Goal: Information Seeking & Learning: Compare options

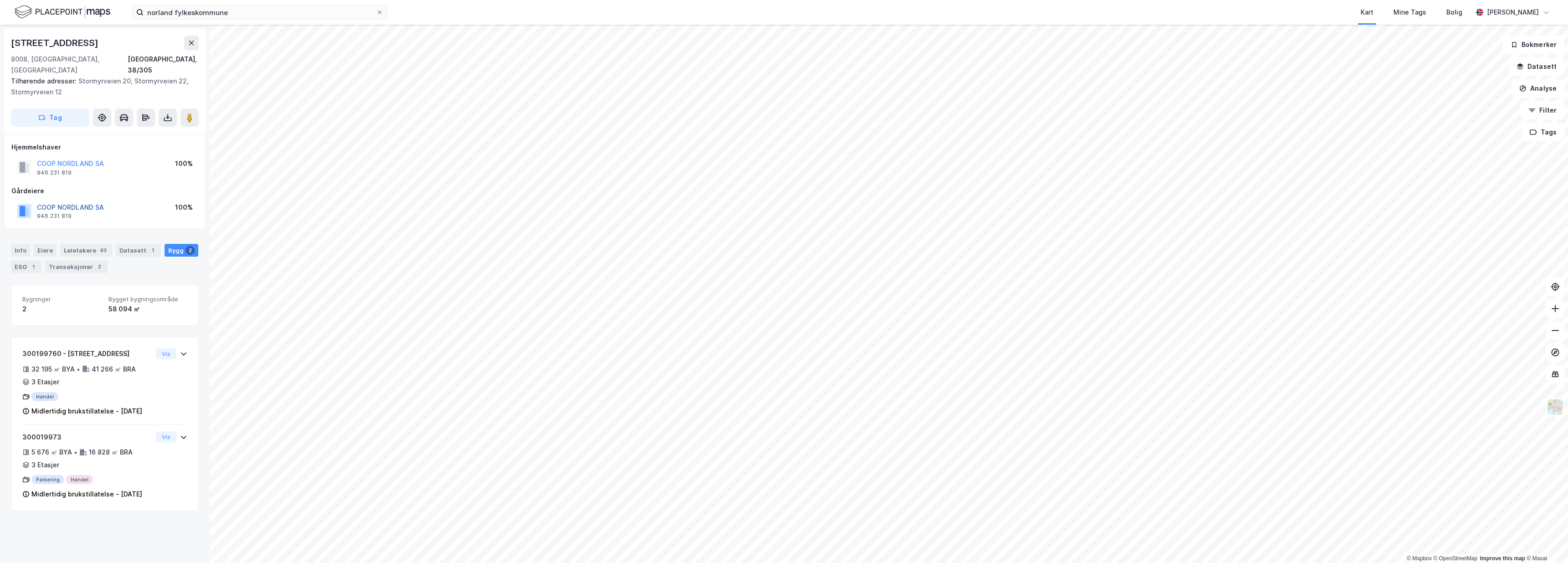
click at [0, 0] on button "COOP NORDLAND SA" at bounding box center [0, 0] width 0 height 0
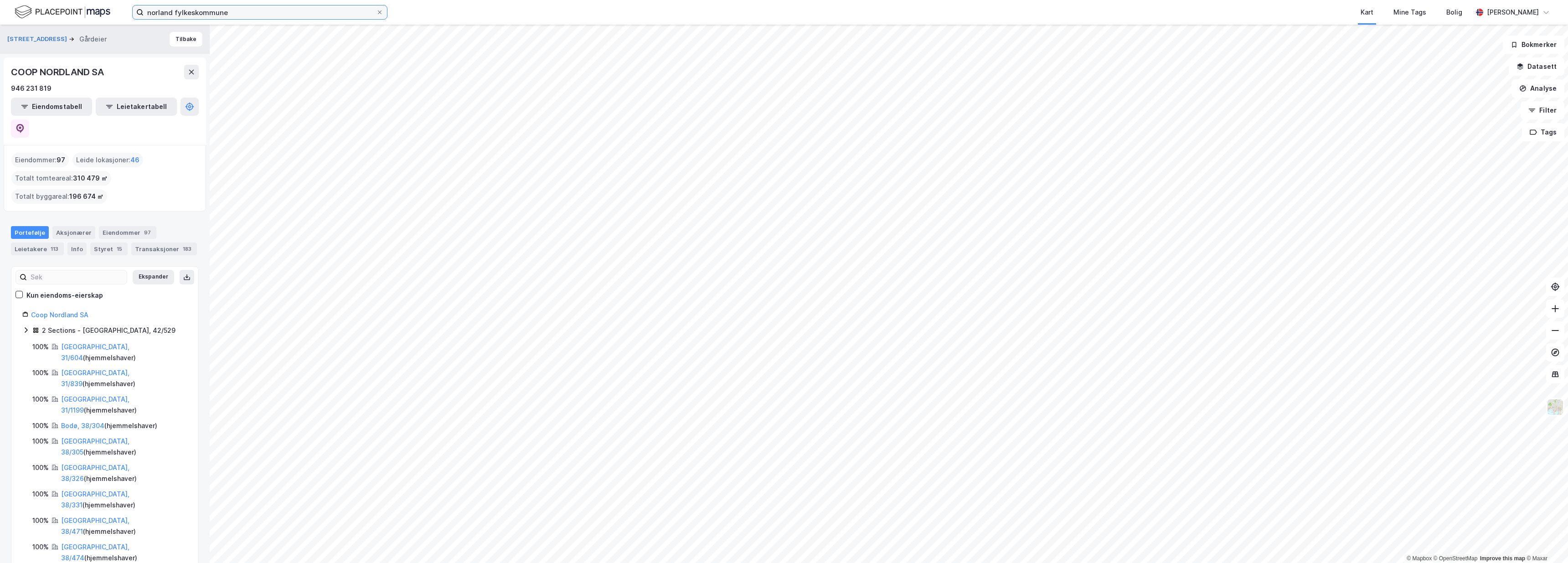
click at [241, 13] on input "norland fylkeskommune" at bounding box center [259, 12] width 233 height 14
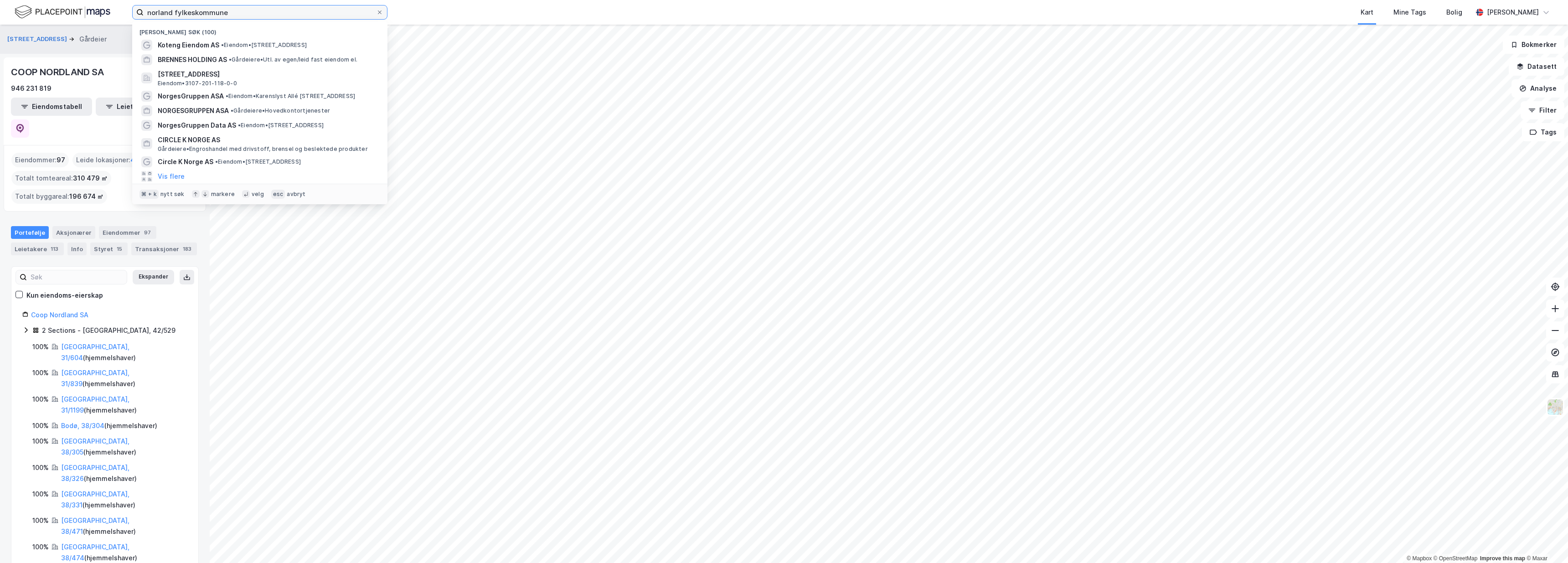
drag, startPoint x: 241, startPoint y: 13, endPoint x: 24, endPoint y: -4, distance: 217.7
click at [24, 0] on html "norland fylkeskommune Nylige søk (100) Koteng Eiendom AS • Eiendom • Travbaneve…" at bounding box center [784, 282] width 1568 height 563
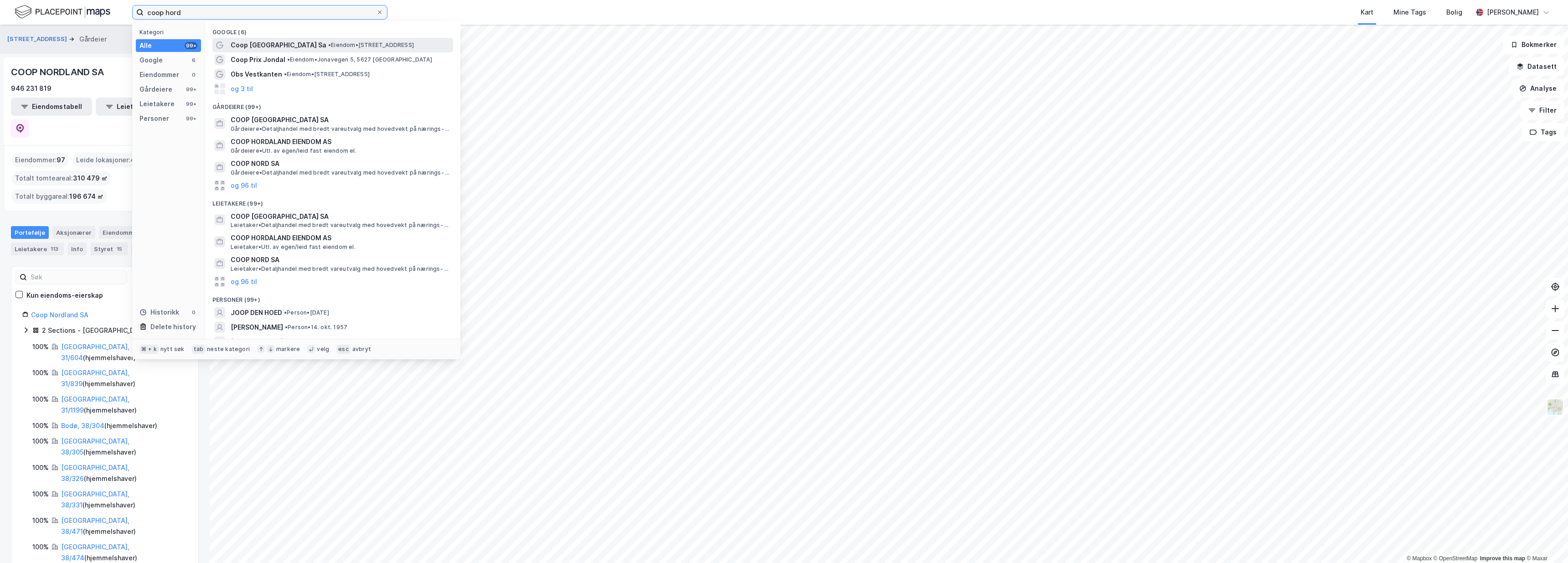
type input "coop hord"
click at [236, 48] on span "Coop Hordaland Sa" at bounding box center [279, 45] width 96 height 11
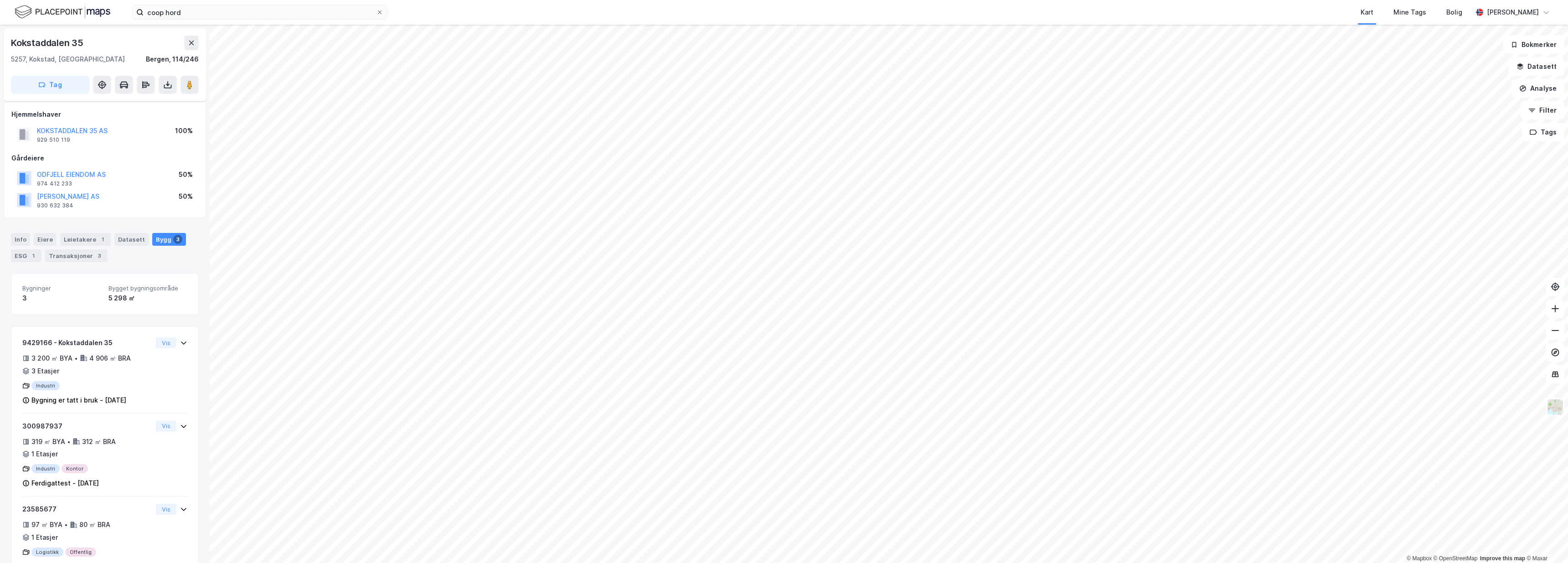
scroll to position [22, 0]
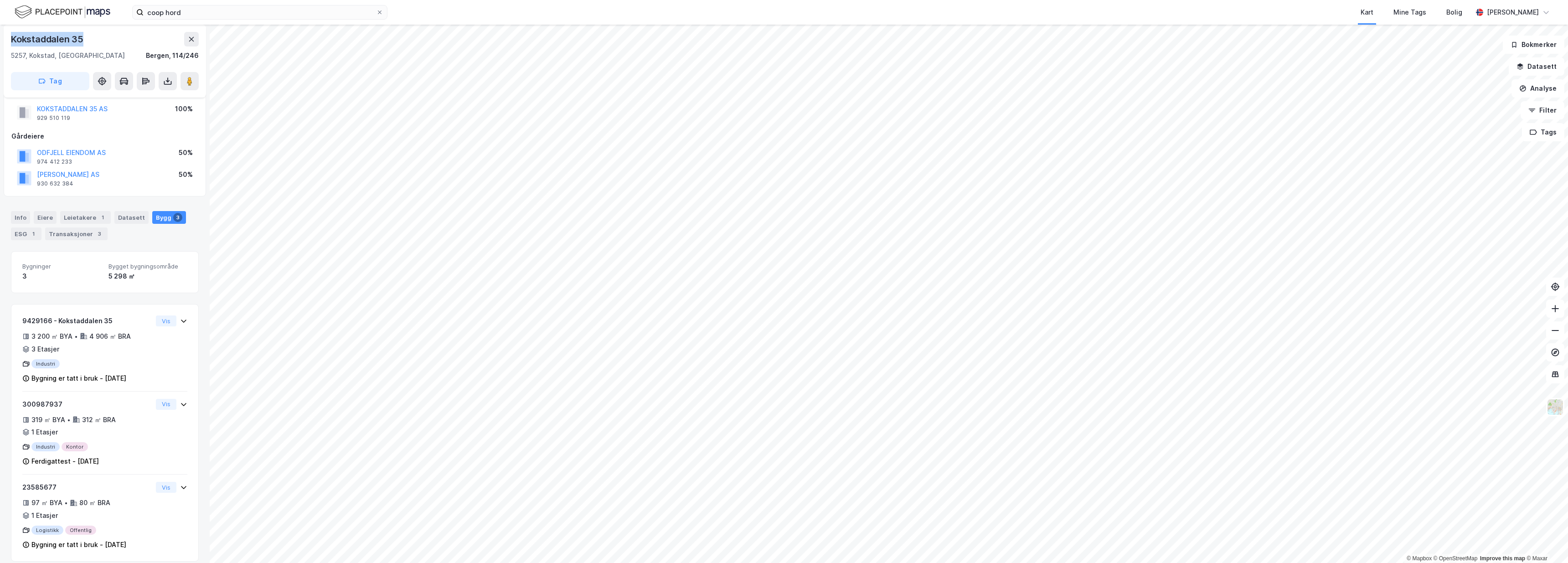
drag, startPoint x: 86, startPoint y: 39, endPoint x: 0, endPoint y: 38, distance: 86.0
click at [0, 38] on div "Kokstaddalen 35 5257, Kokstad, Vestland Bergen, 114/246 Tag Hjemmelshaver KOKST…" at bounding box center [105, 293] width 210 height 538
copy div "Kokstaddalen 35"
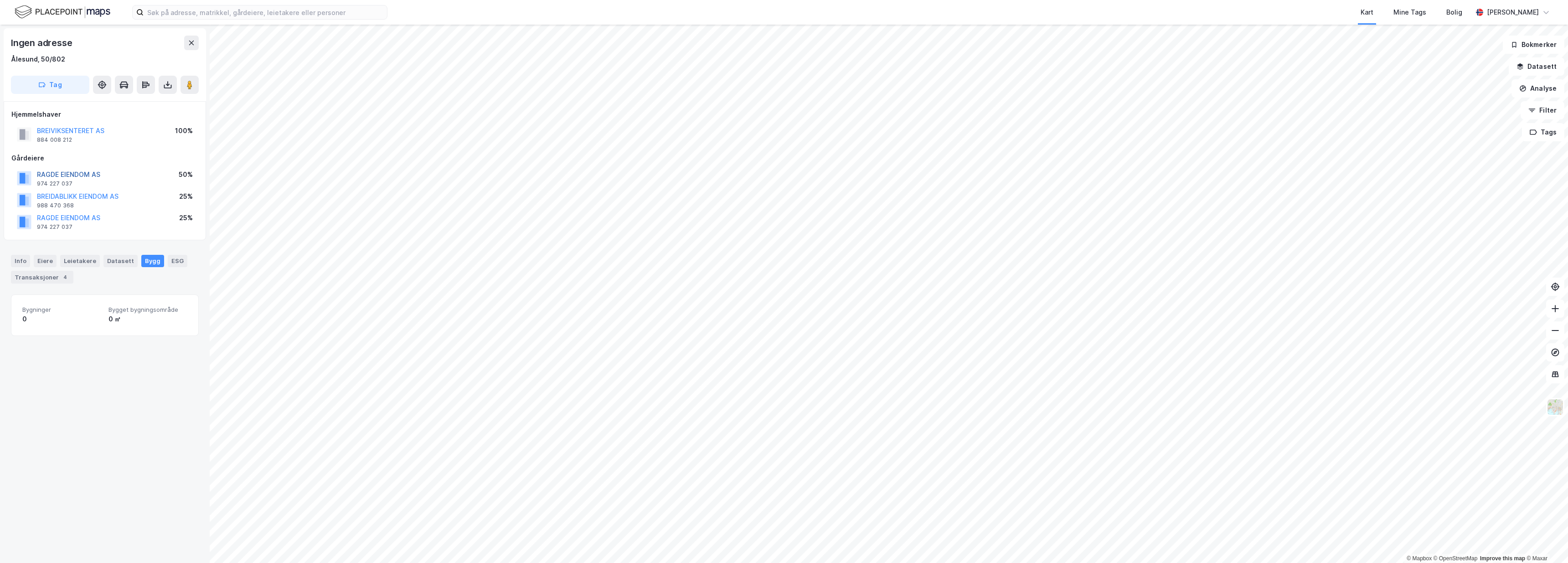
click at [0, 0] on button "RAGDE EIENDOM AS" at bounding box center [0, 0] width 0 height 0
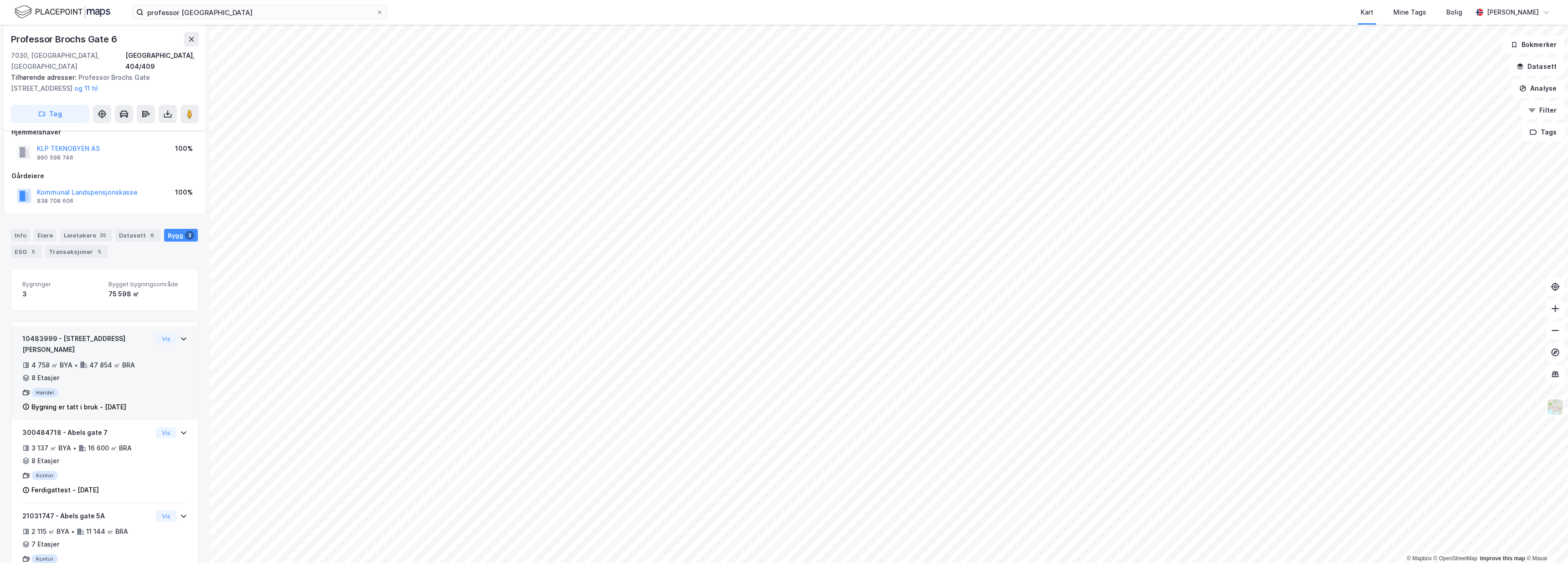
scroll to position [22, 0]
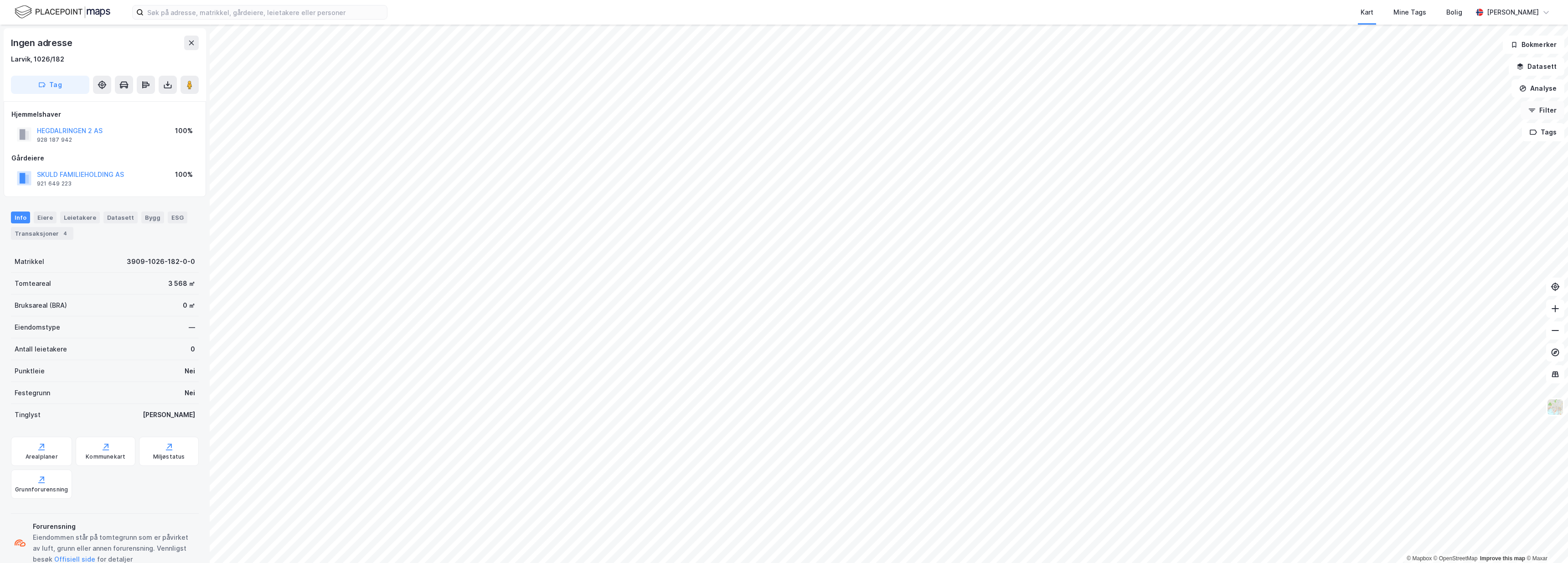
click at [1544, 107] on button "Filter" at bounding box center [1543, 110] width 44 height 18
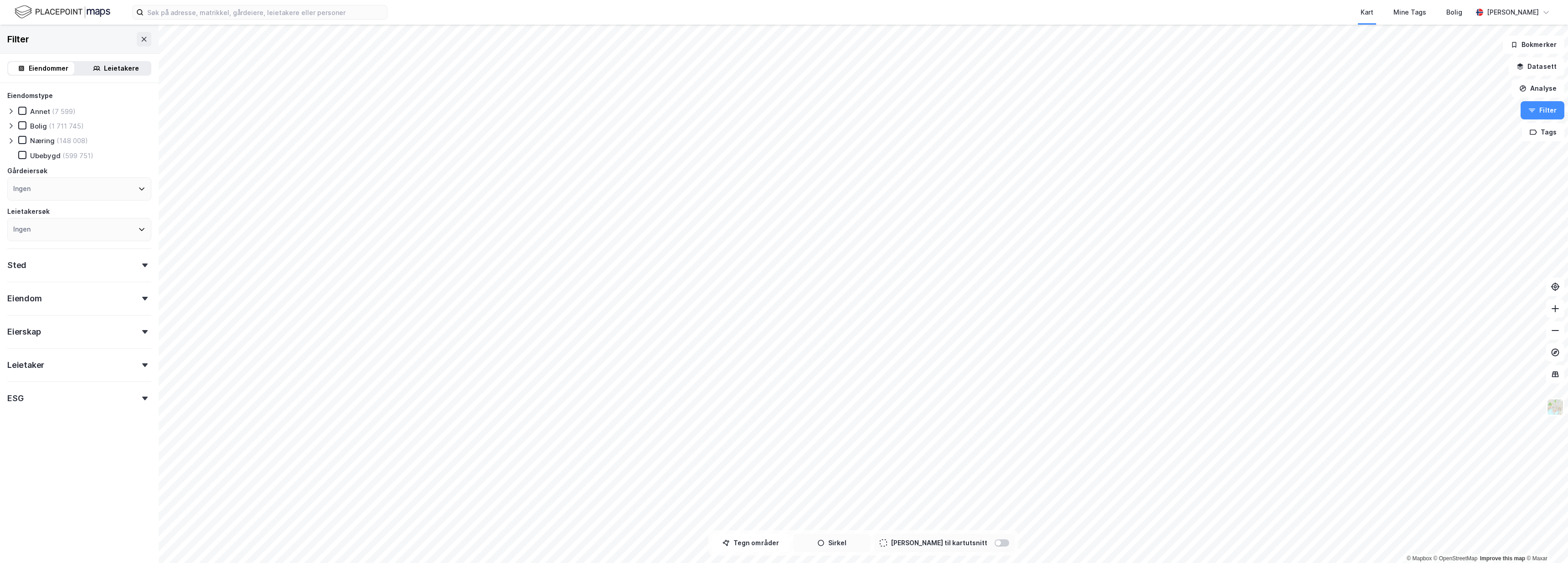
click at [825, 541] on icon "button" at bounding box center [821, 543] width 7 height 7
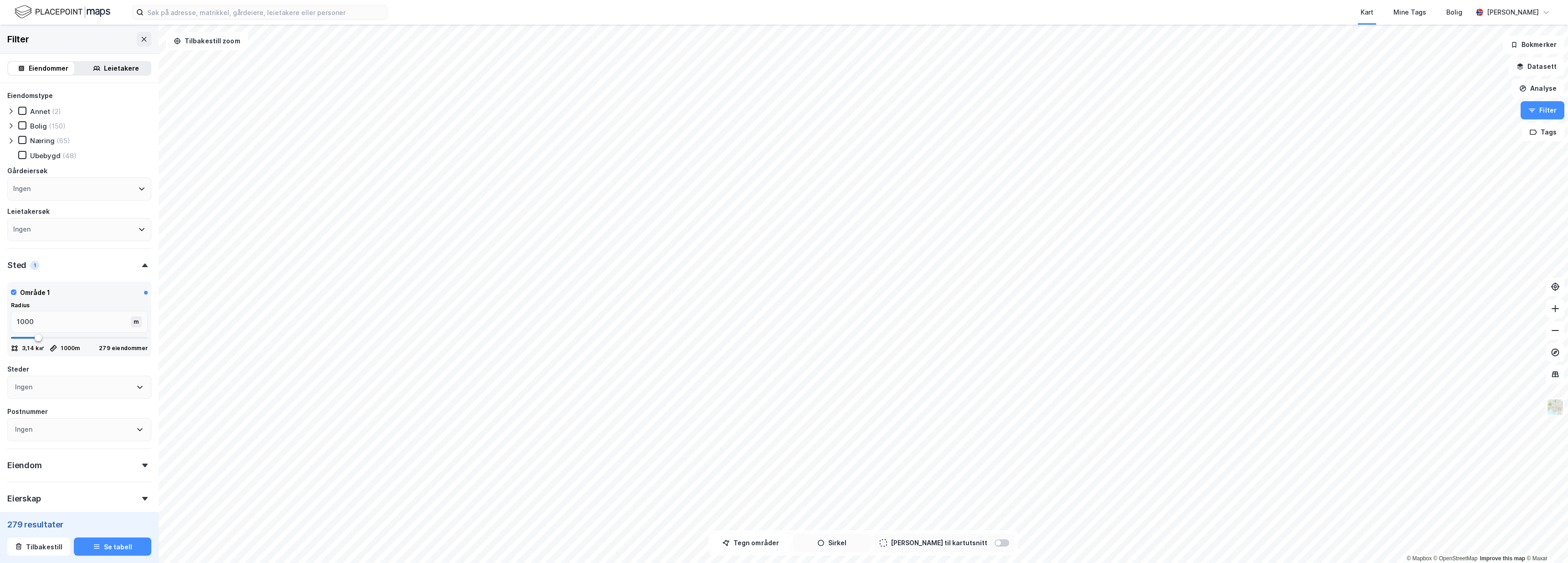
click at [862, 545] on button "Sirkel" at bounding box center [831, 543] width 77 height 18
type input "896"
type input "878"
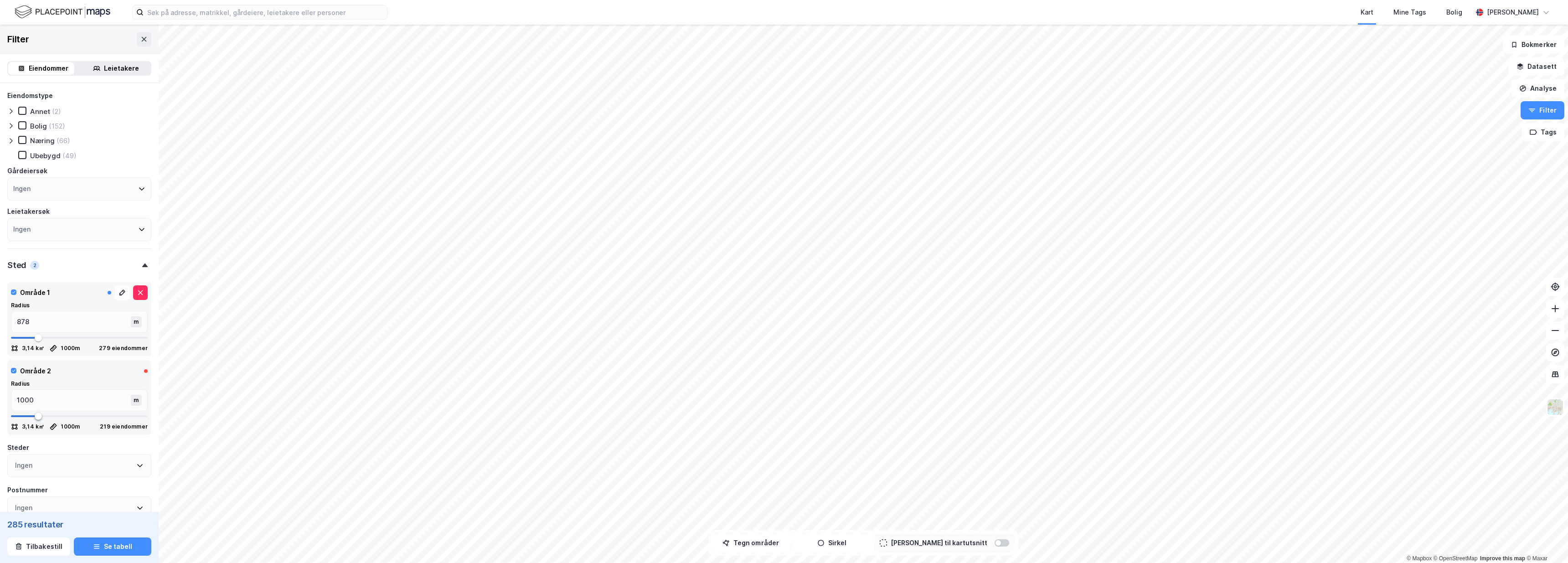
type input "843"
type input "825"
type input "808"
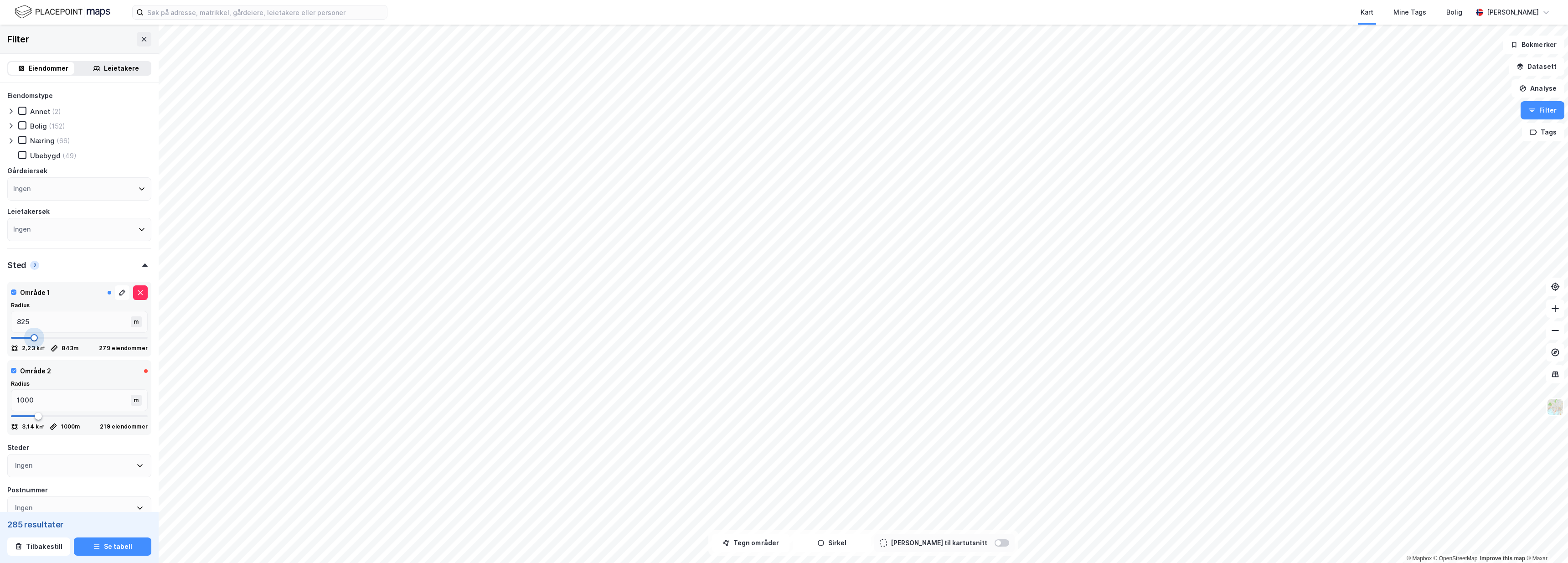
type input "808"
type input "790"
type input "773"
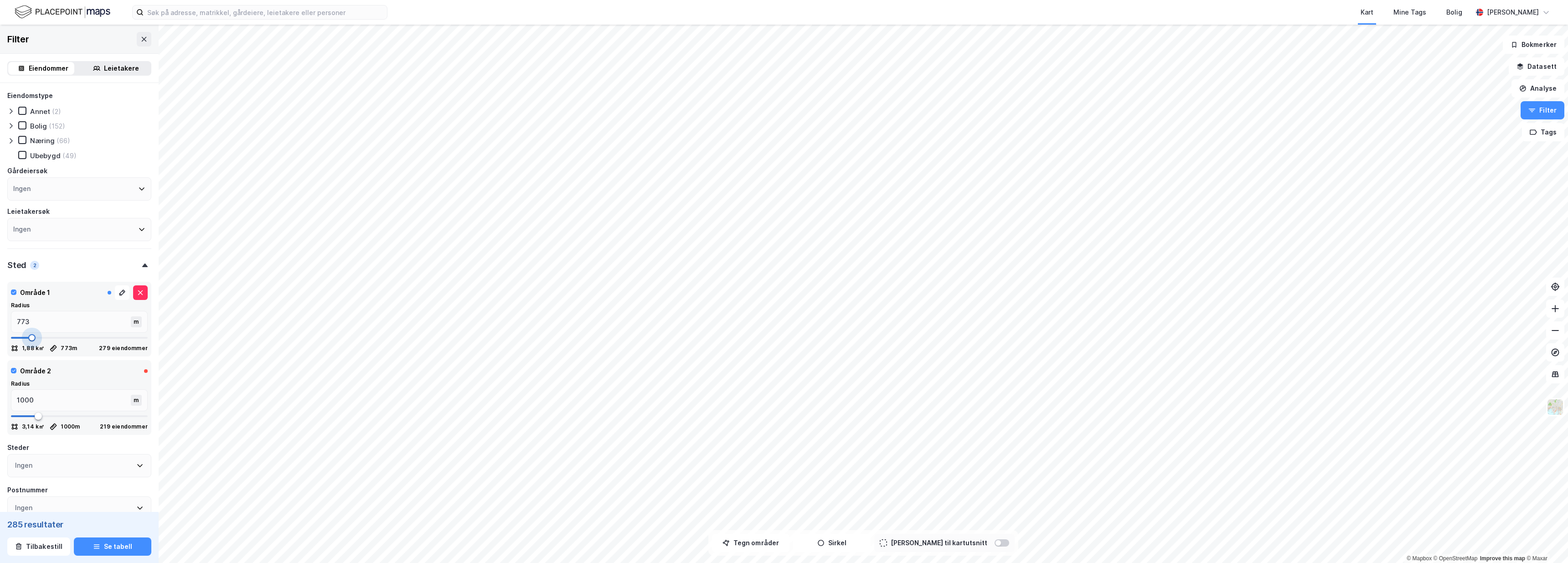
type input "755"
type input "738"
type input "755"
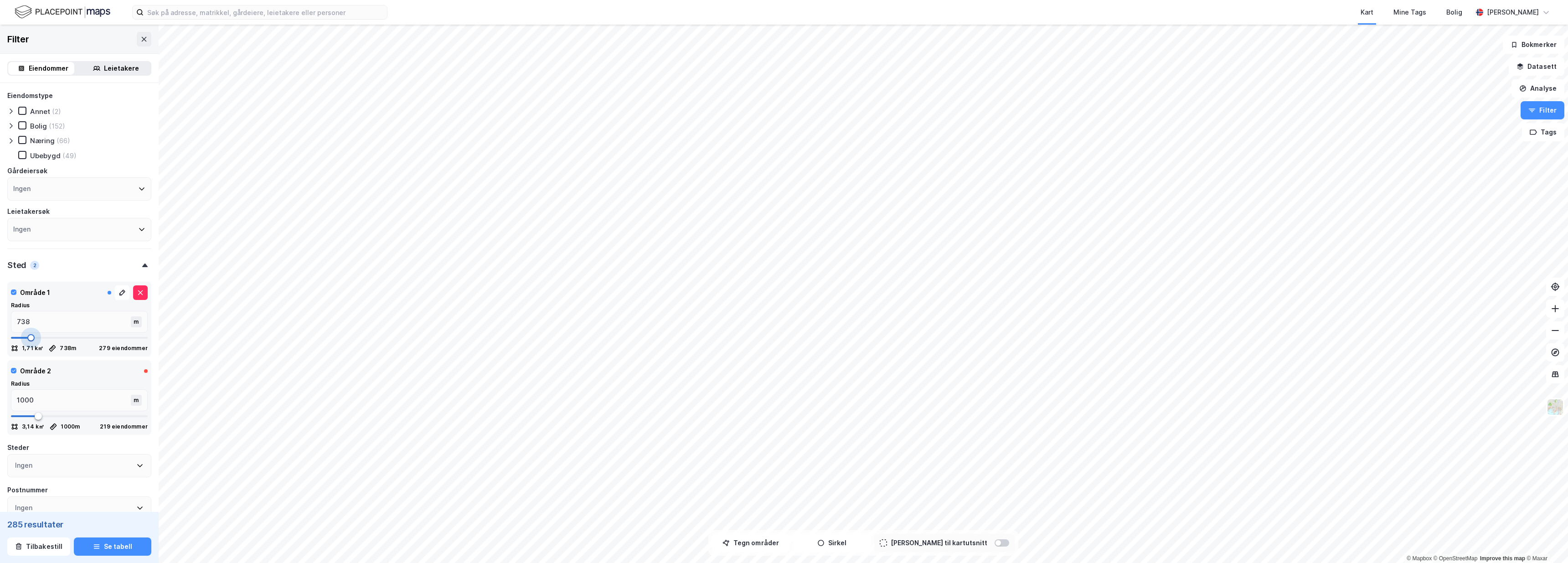
type input "755"
type input "773"
type input "790"
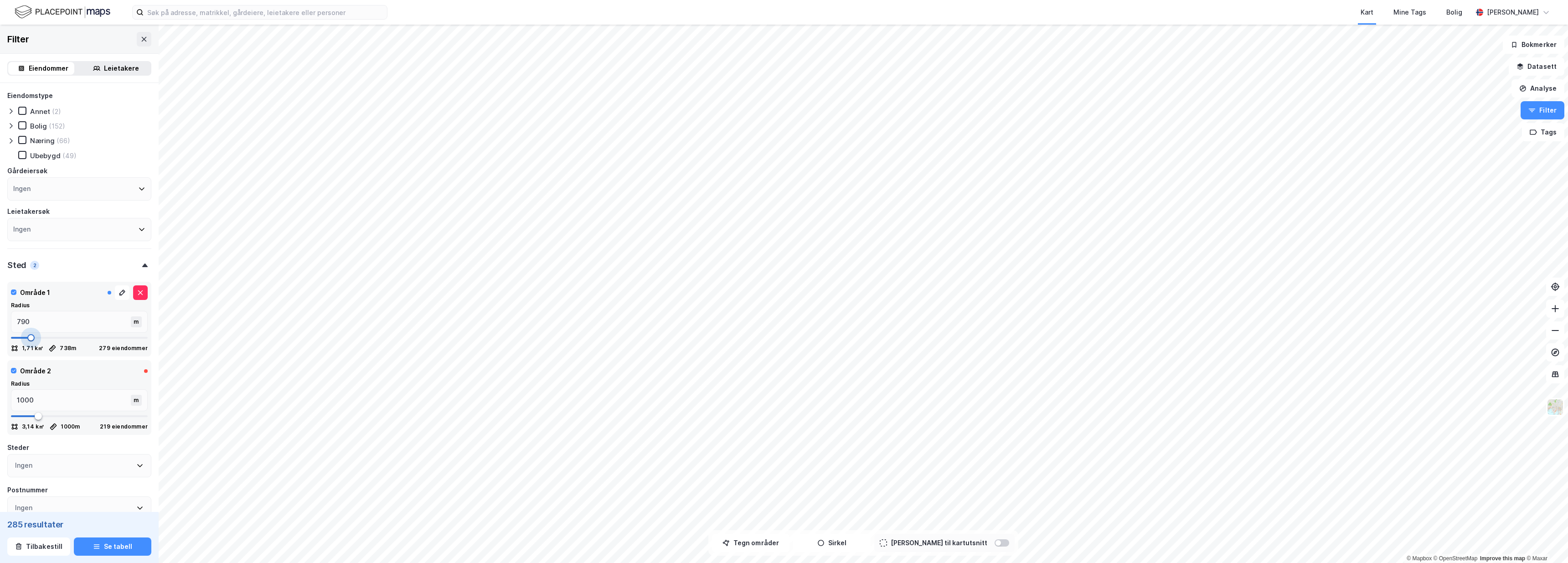
type input "808"
type input "825"
type input "843"
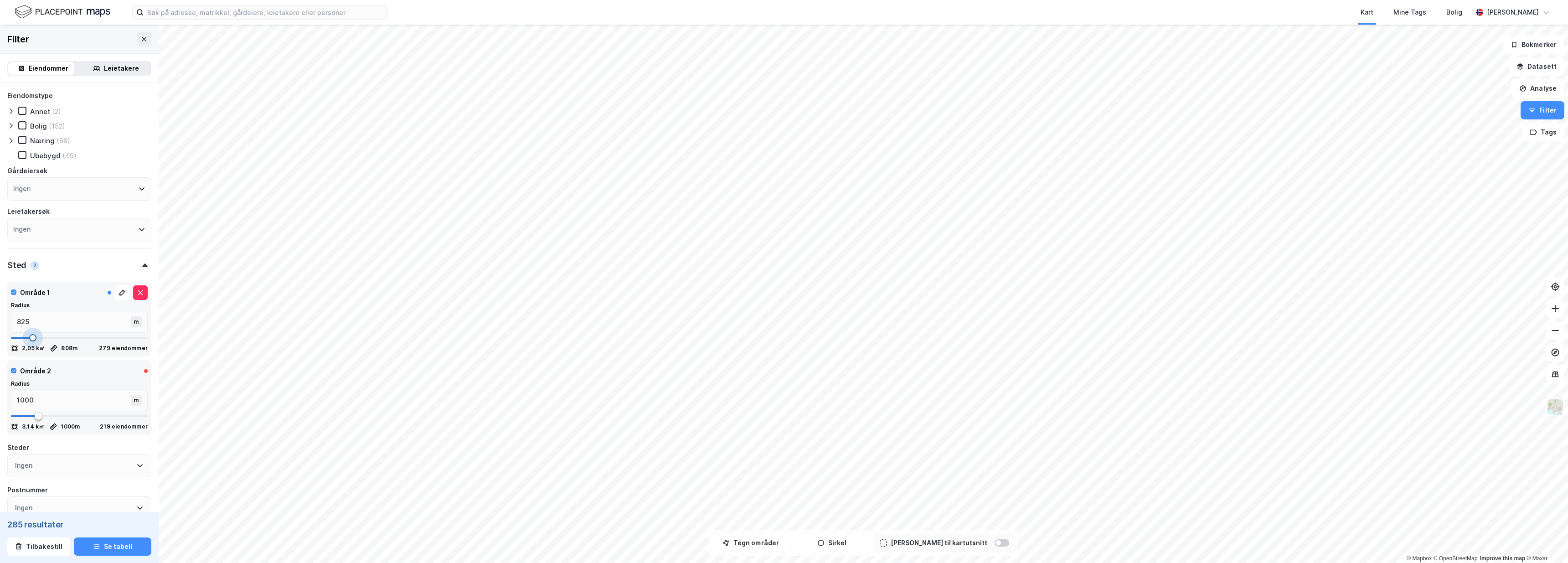
type input "843"
type input "860"
type input "878"
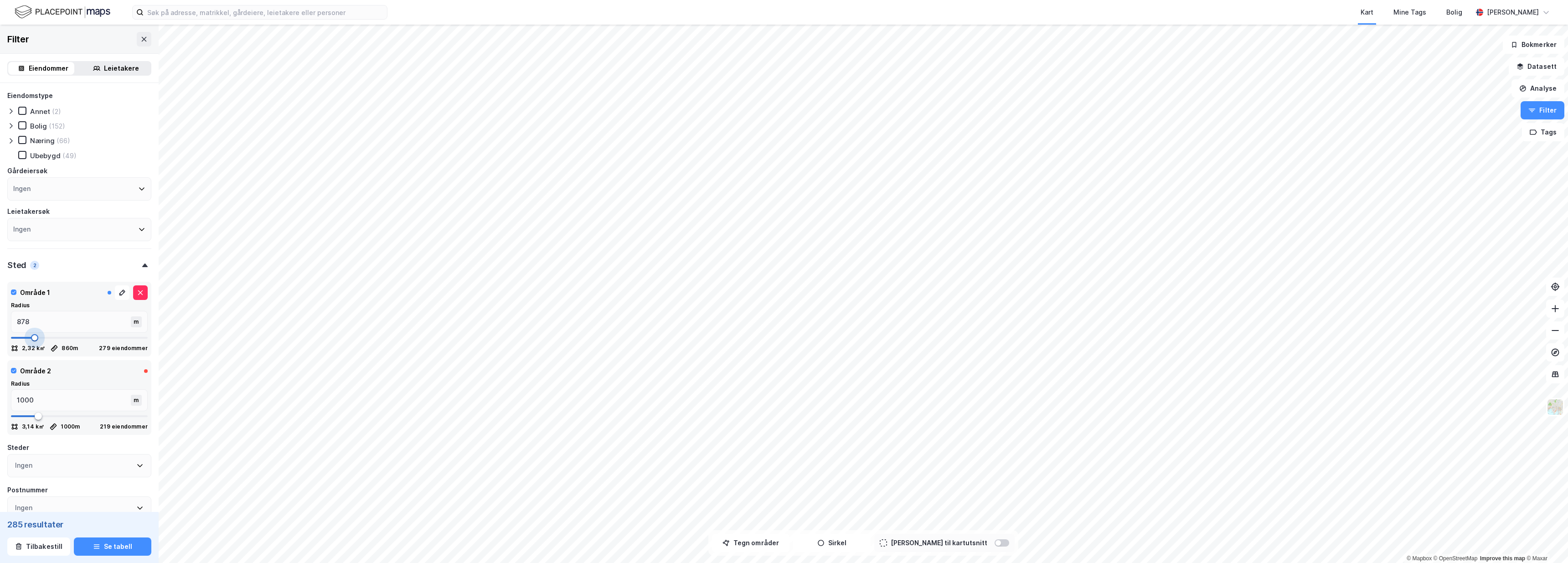
click at [34, 336] on span at bounding box center [35, 338] width 7 height 7
click at [1551, 116] on button "Filter" at bounding box center [1543, 110] width 44 height 18
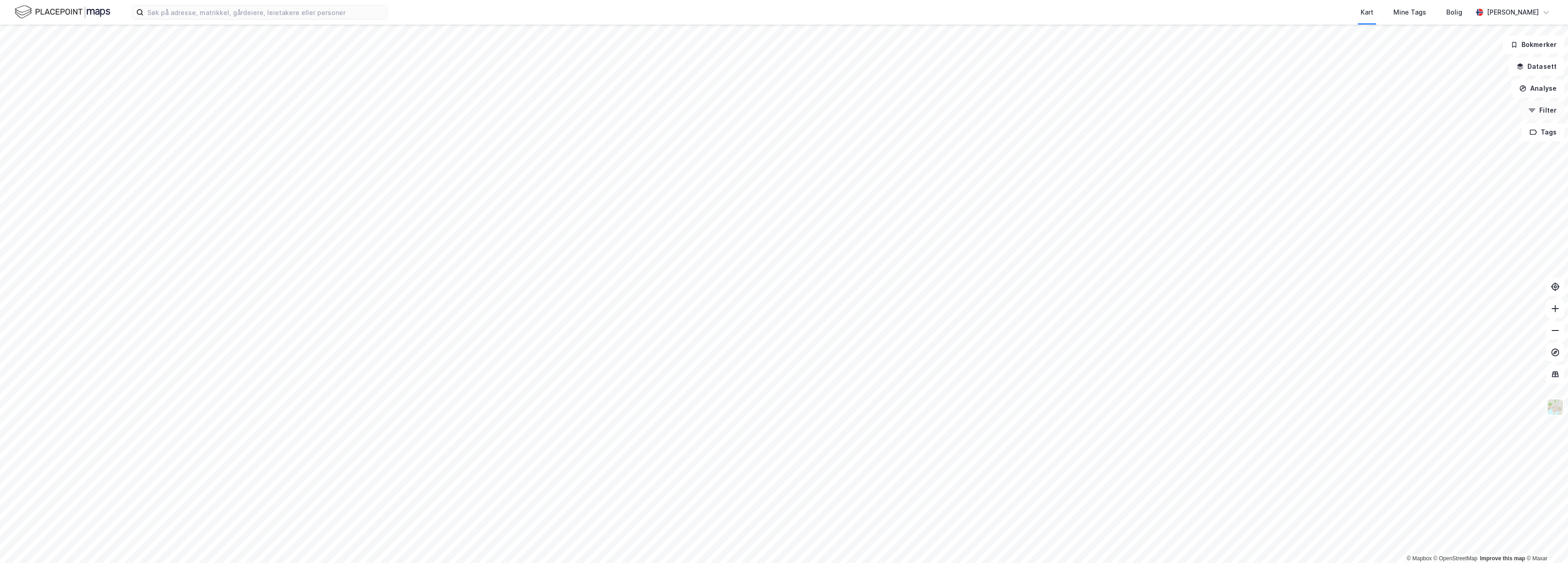
click at [1551, 116] on button "Filter" at bounding box center [1543, 110] width 44 height 18
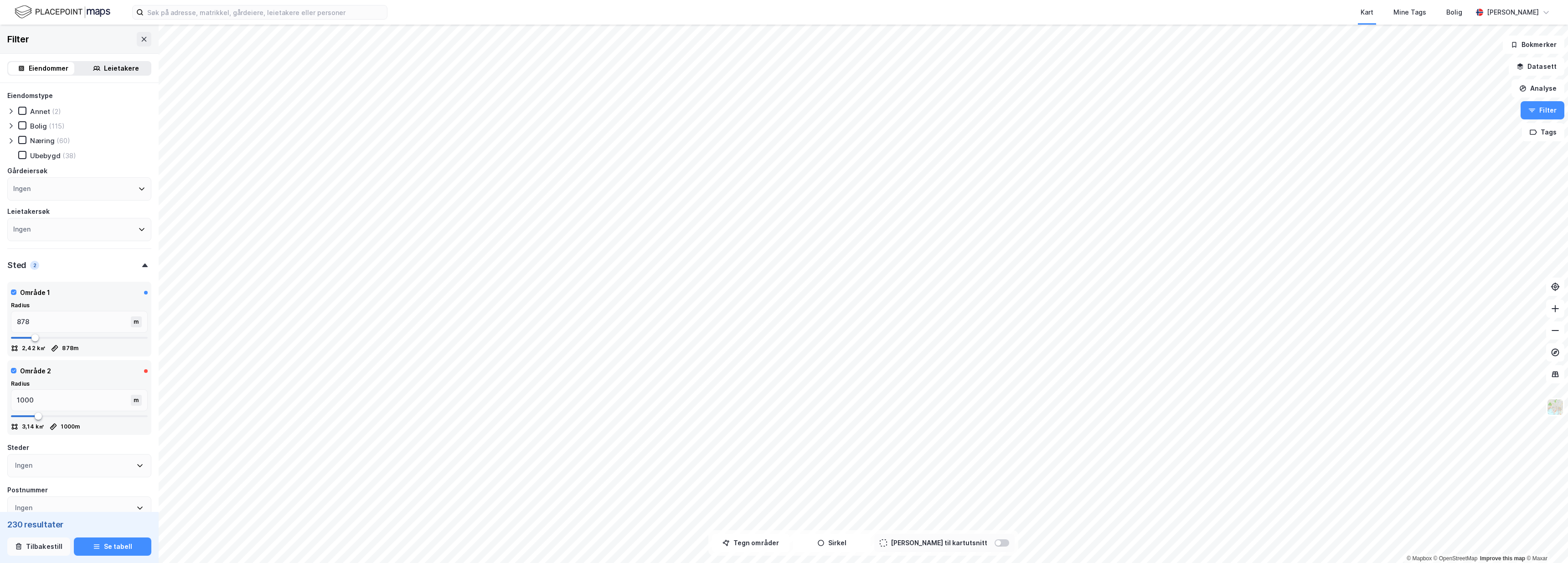
click at [63, 541] on button "Tilbakestill" at bounding box center [39, 546] width 63 height 18
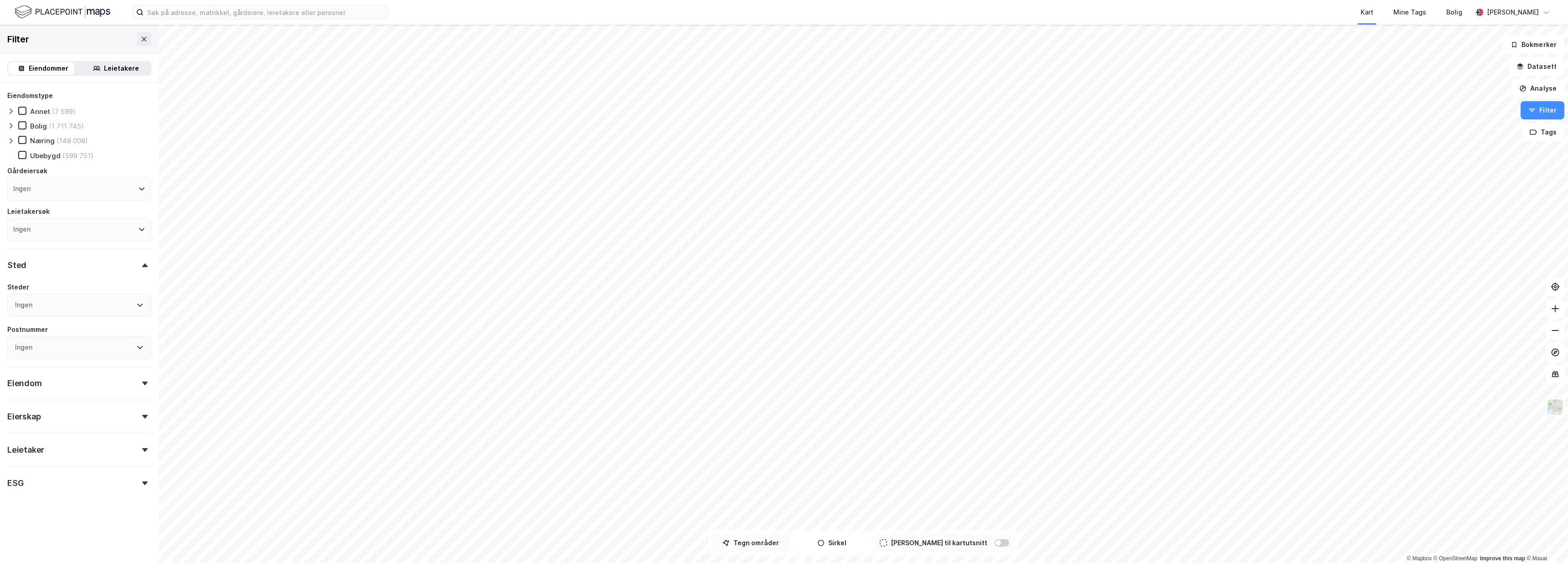
click at [754, 541] on button "Tegn områder" at bounding box center [750, 543] width 77 height 18
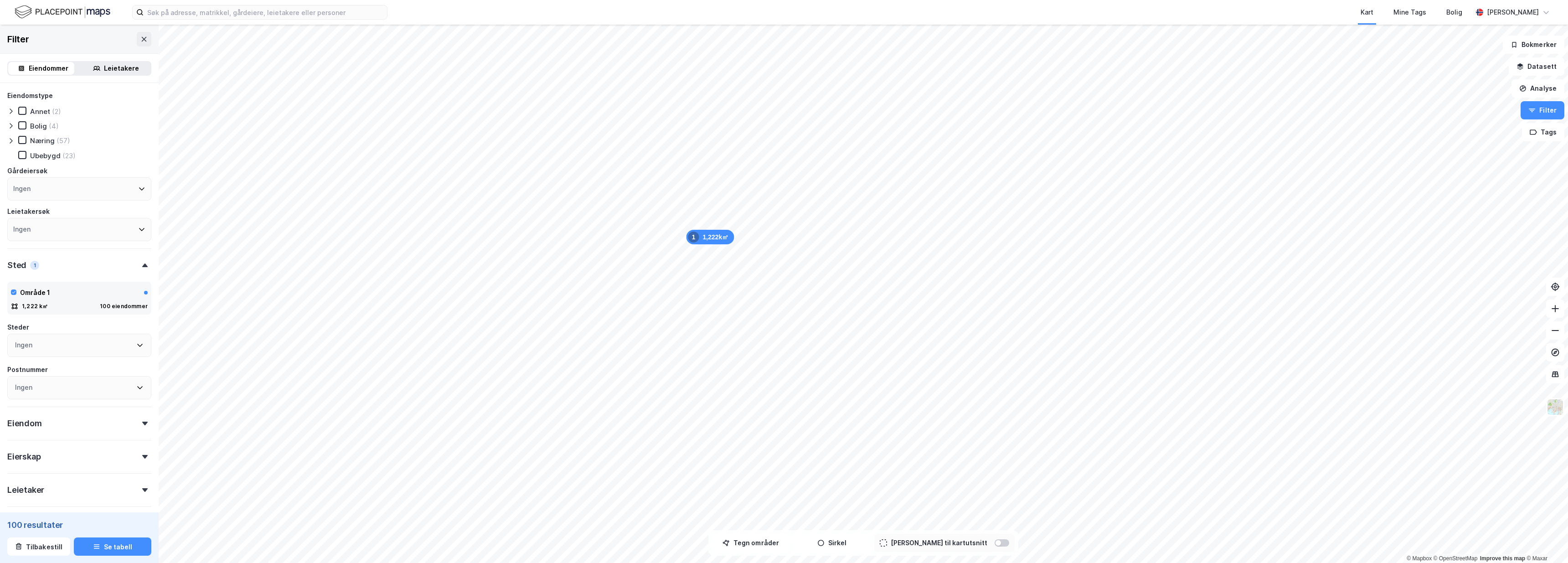
click at [38, 140] on div "Næring" at bounding box center [42, 140] width 25 height 8
click at [144, 358] on div "Eiendomstype Annet (2) Bolig (4) Næring (57) Ubebygd (23) Gårdeiersøk Ingen Lei…" at bounding box center [79, 264] width 158 height 502
click at [142, 353] on div at bounding box center [145, 353] width 13 height 4
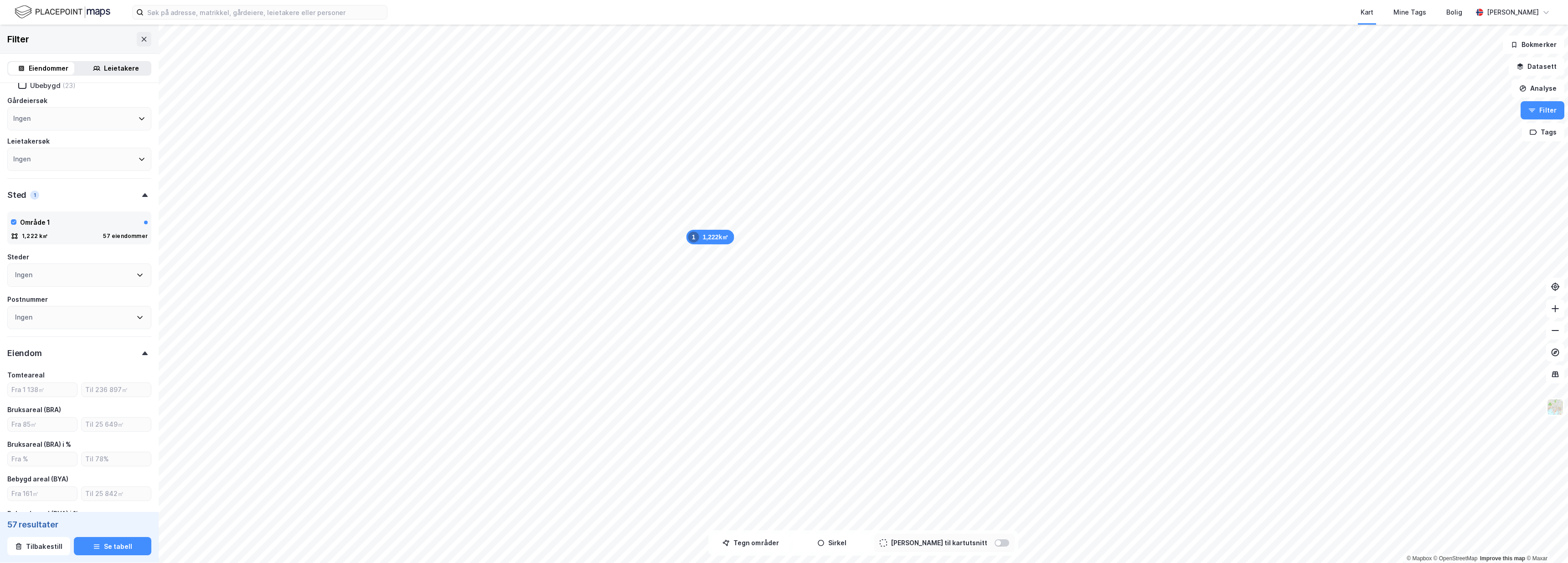
type input "Inkluder (57)"
click at [113, 63] on div "Leietakere" at bounding box center [121, 68] width 35 height 11
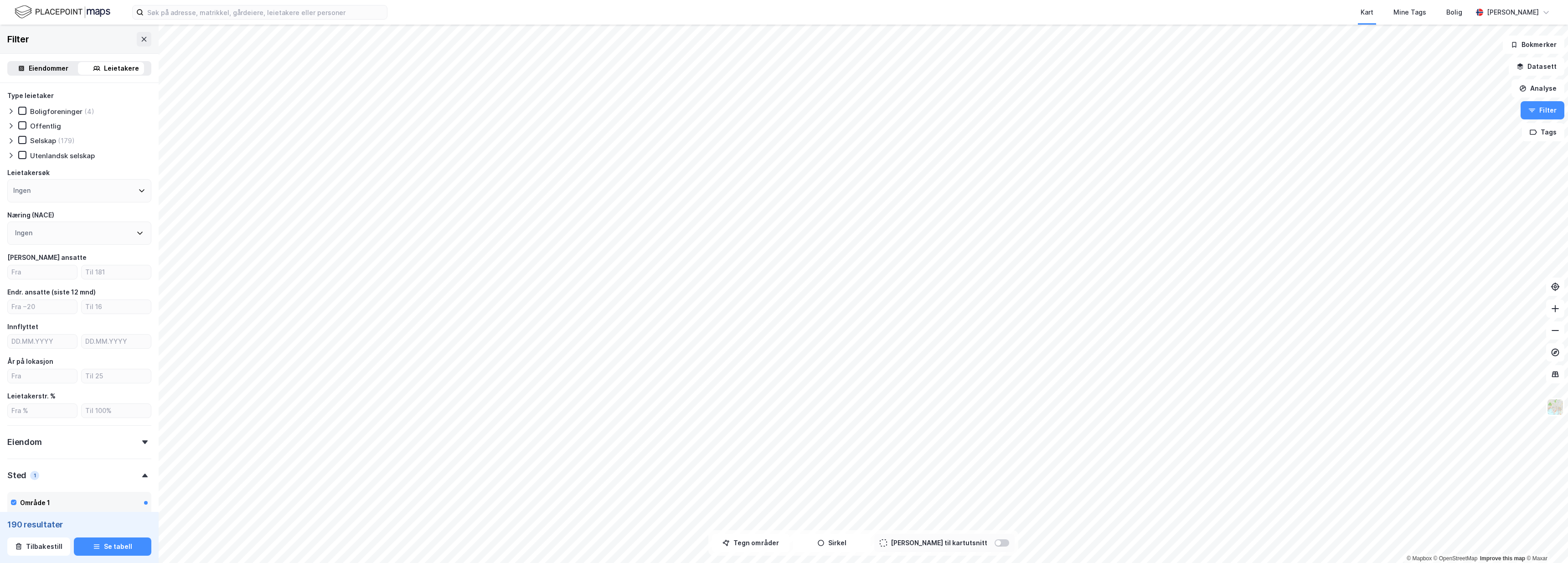
click at [68, 72] on div "Eiendommer" at bounding box center [42, 68] width 69 height 13
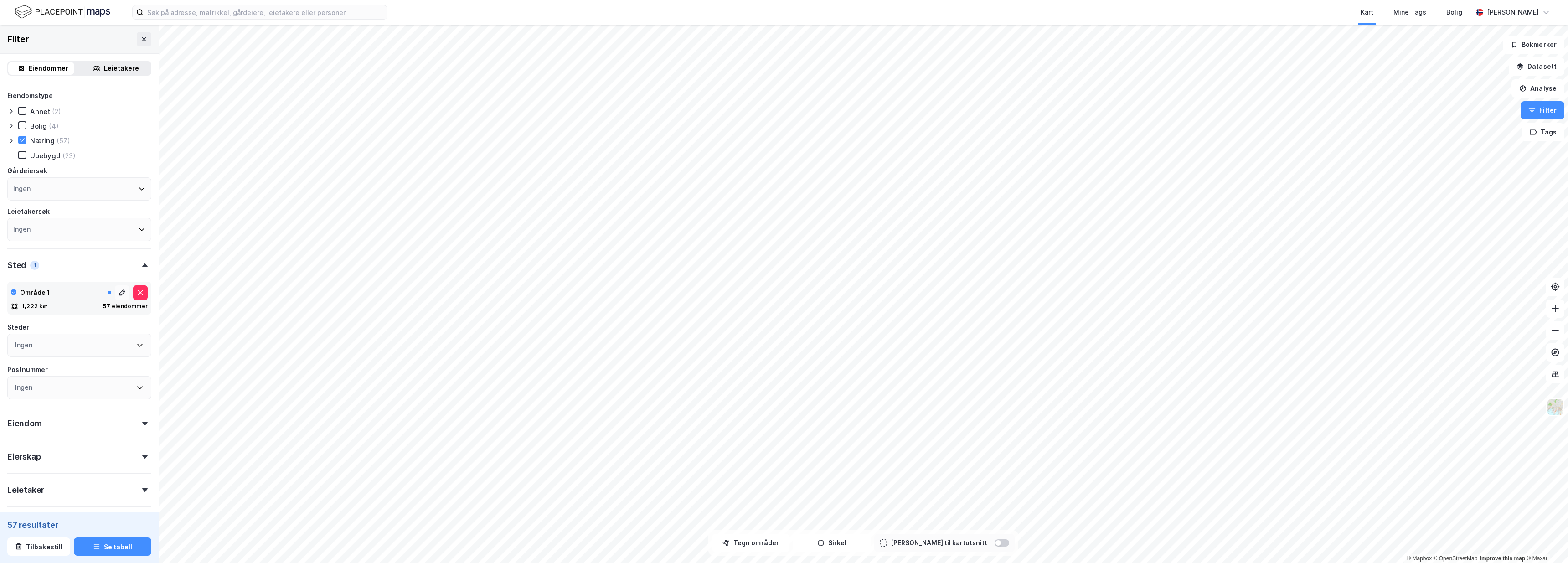
click at [120, 293] on icon at bounding box center [120, 294] width 2 height 2
click at [137, 292] on icon at bounding box center [141, 293] width 7 height 7
click at [108, 291] on div at bounding box center [109, 293] width 4 height 4
click at [107, 305] on div "57 eiendommer" at bounding box center [125, 306] width 45 height 7
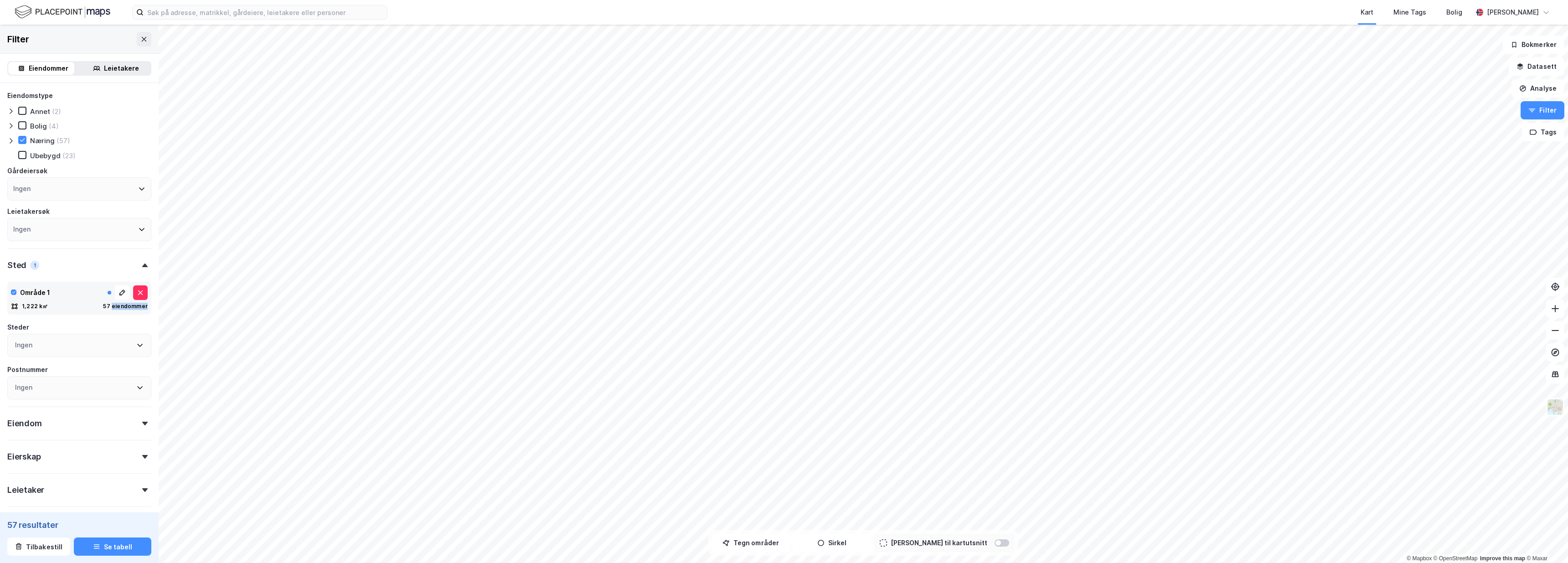
click at [107, 305] on div "57 eiendommer" at bounding box center [125, 306] width 45 height 7
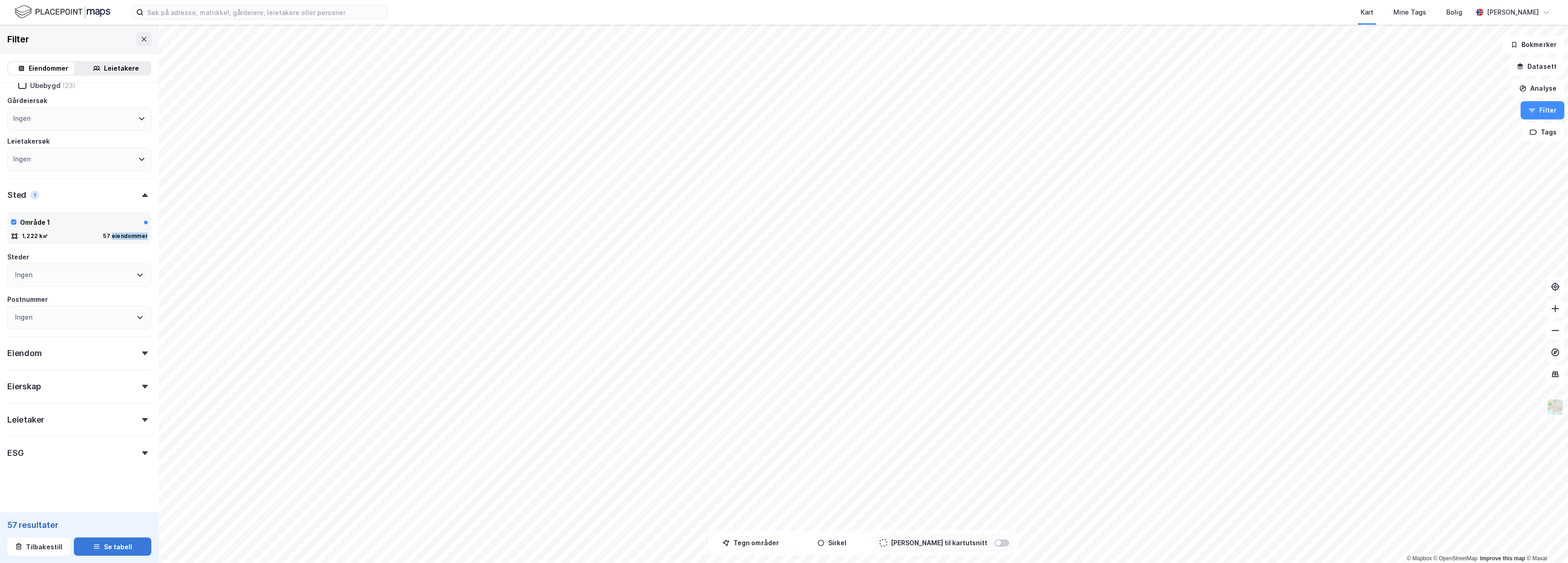
click at [111, 549] on button "Se tabell" at bounding box center [112, 546] width 77 height 18
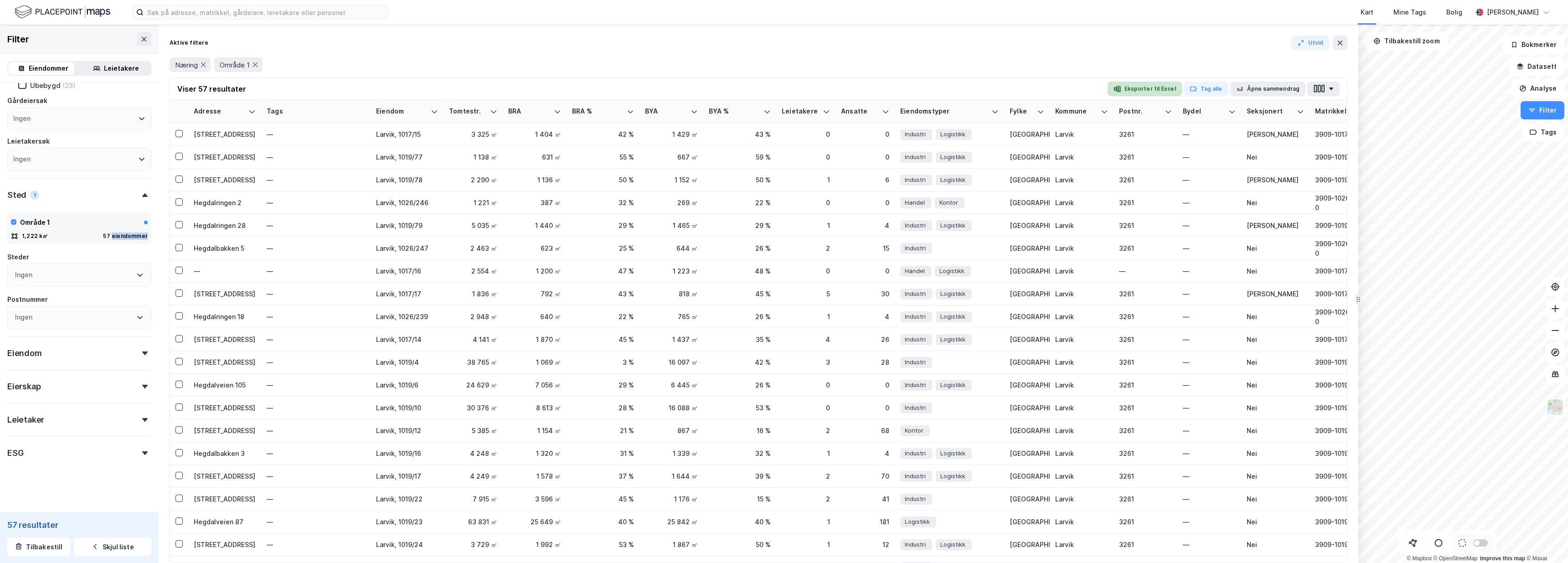
click at [1162, 86] on button "Eksporter til Excel" at bounding box center [1144, 89] width 74 height 15
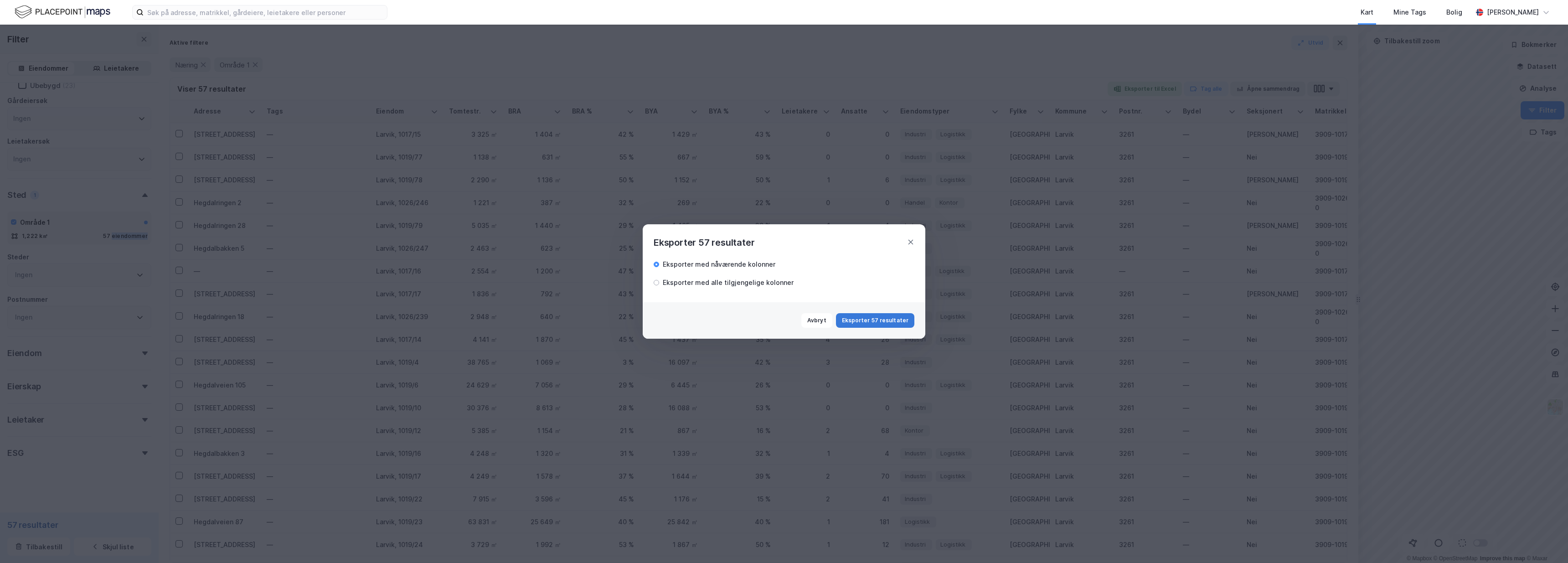
click at [908, 318] on button "Eksporter 57 resultater" at bounding box center [875, 321] width 78 height 15
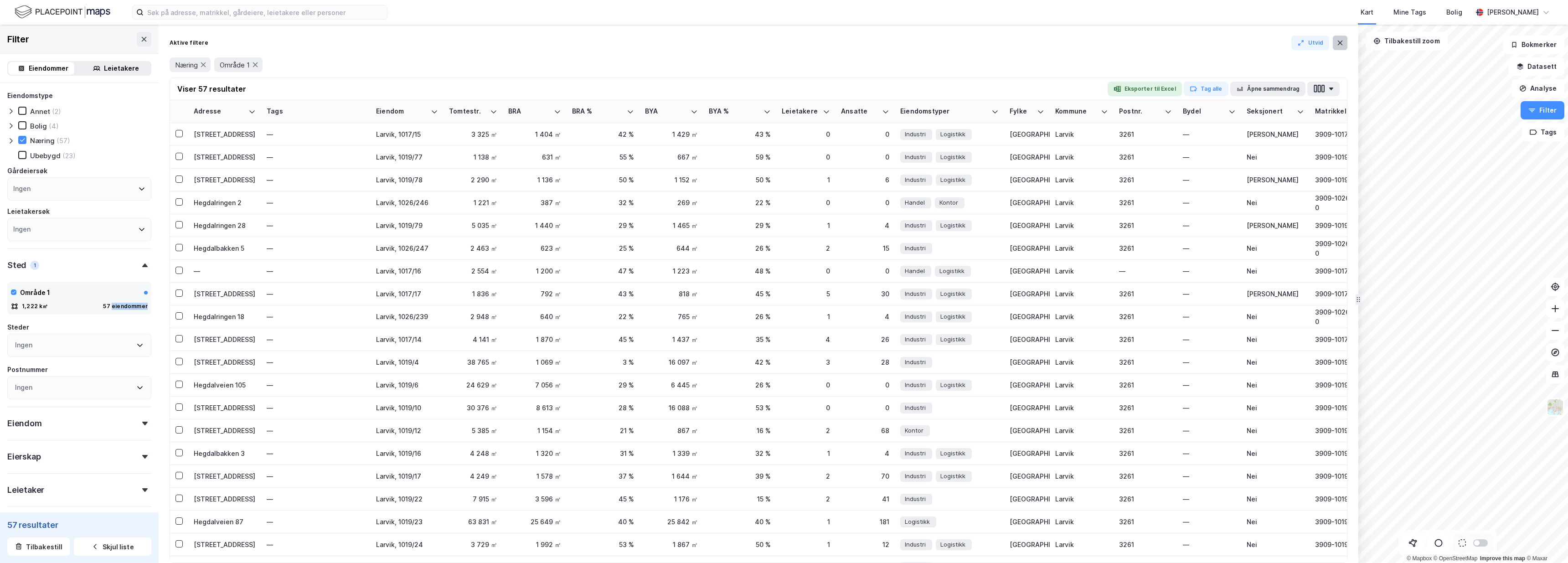
click at [1340, 46] on icon at bounding box center [1340, 43] width 7 height 7
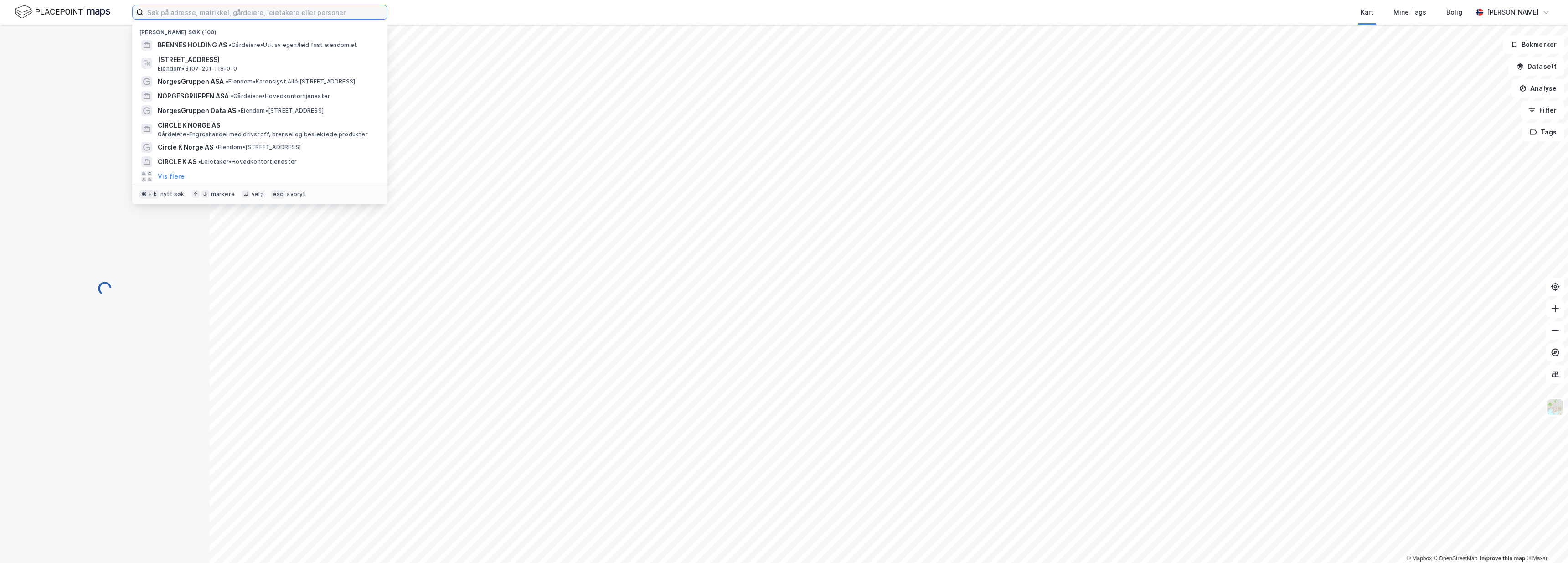
click at [293, 16] on input at bounding box center [265, 12] width 244 height 14
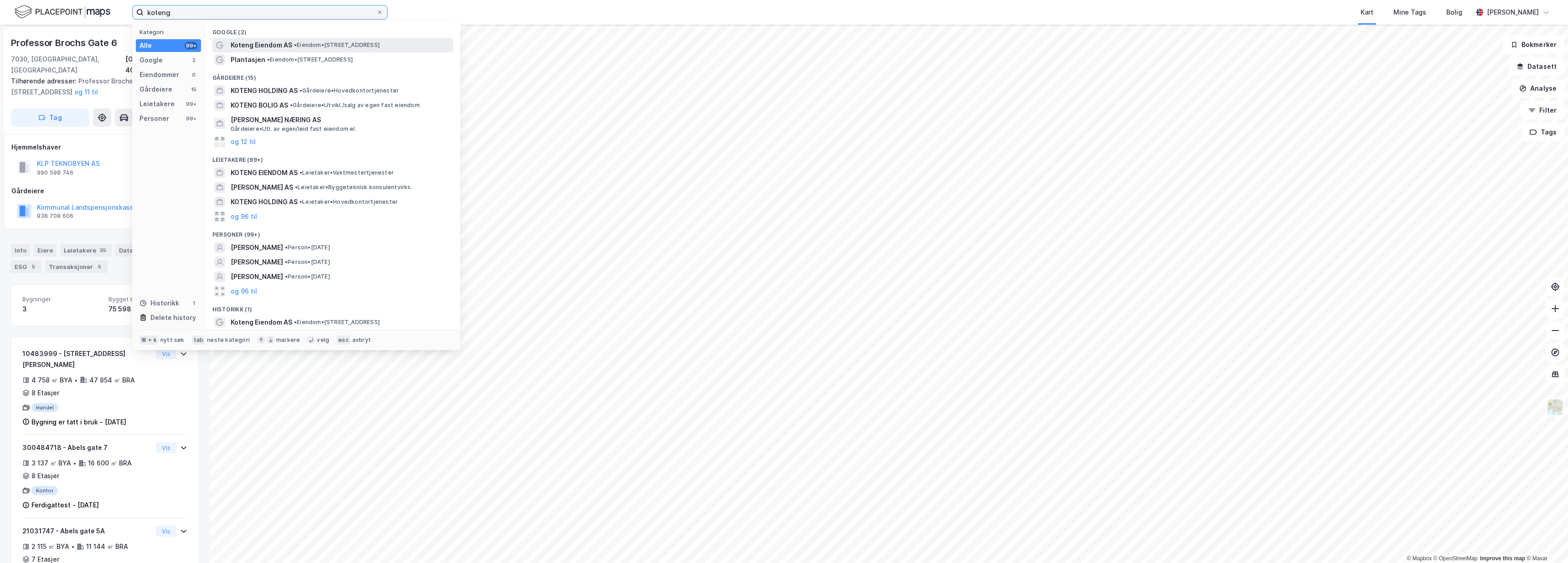
type input "koteng"
click at [315, 45] on span "• Eiendom • Travbanevegen 2, 7061 Trondheim" at bounding box center [337, 45] width 86 height 7
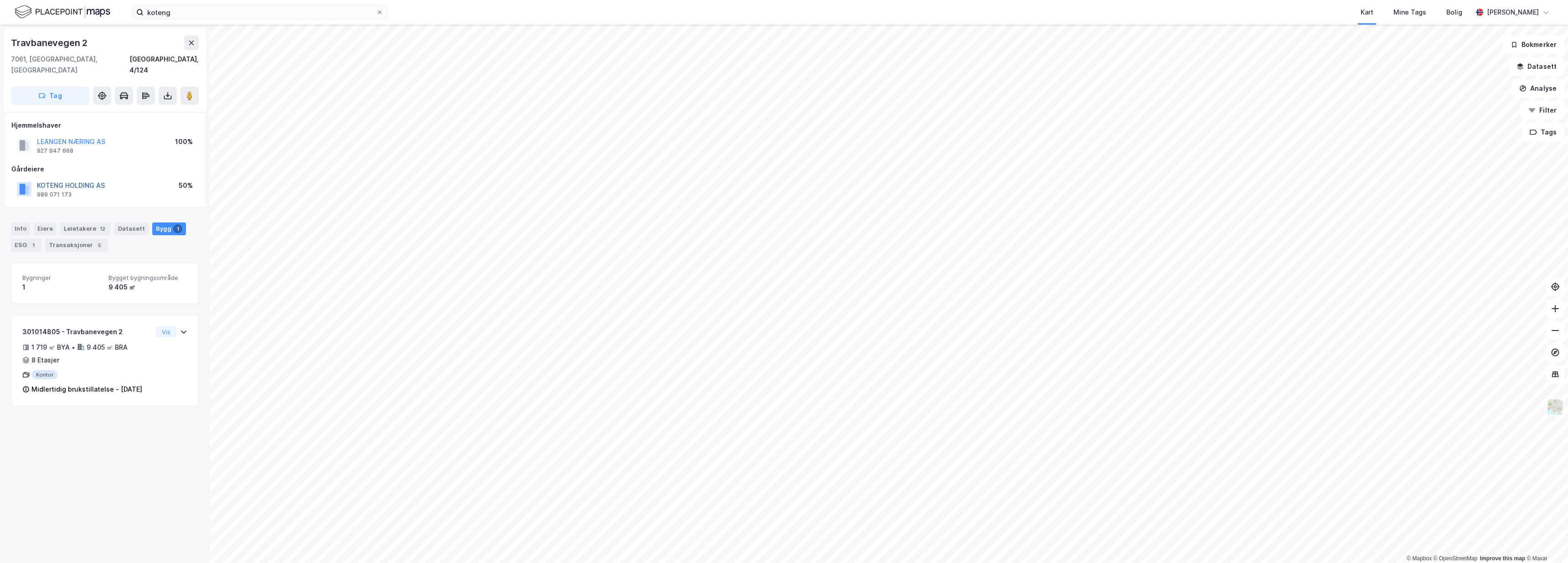
click at [0, 0] on button "KOTENG HOLDING AS" at bounding box center [0, 0] width 0 height 0
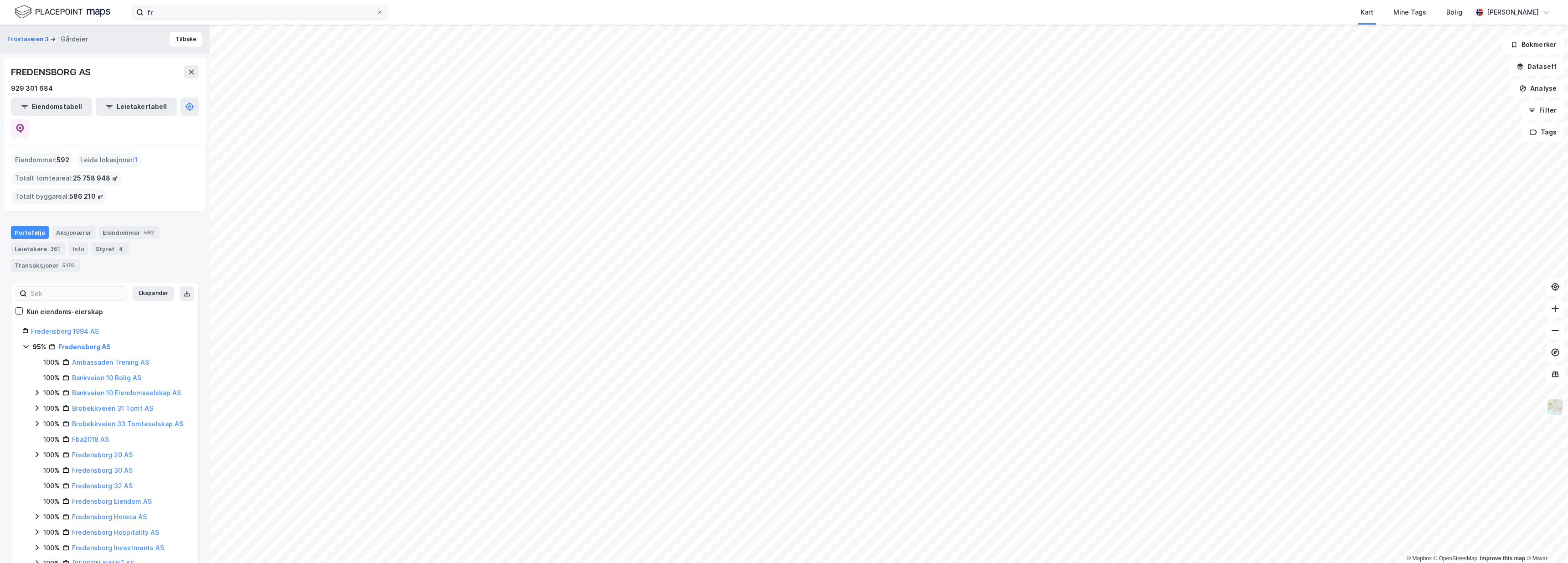
click at [382, 17] on label "fr" at bounding box center [260, 12] width 256 height 15
click at [376, 17] on input "fr" at bounding box center [259, 12] width 233 height 14
click at [382, 15] on div at bounding box center [380, 12] width 6 height 7
click at [376, 15] on input "fr" at bounding box center [259, 12] width 233 height 14
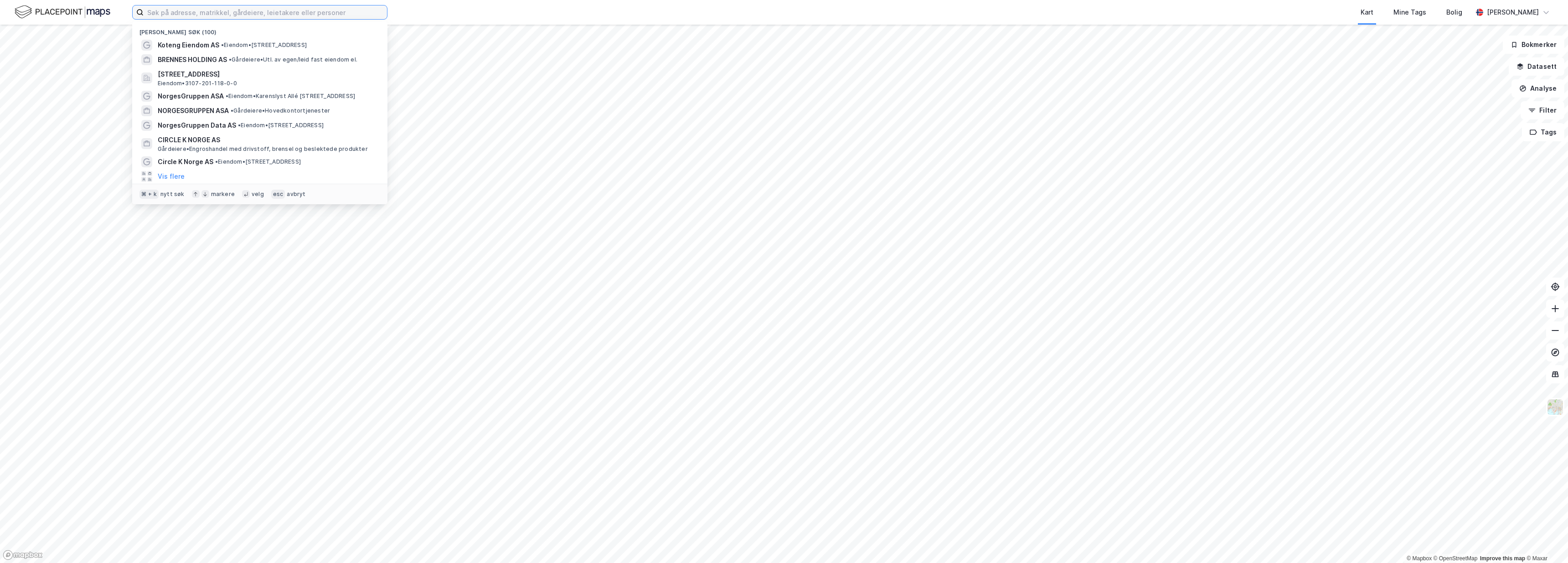
click at [307, 9] on input at bounding box center [265, 12] width 244 height 14
